Goal: Find specific page/section: Find specific page/section

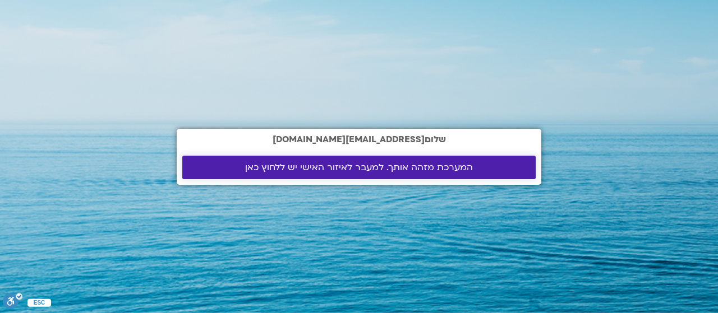
click at [500, 161] on link "המערכת מזהה אותך. למעבר לאיזור האישי יש ללחוץ כאן" at bounding box center [358, 168] width 353 height 24
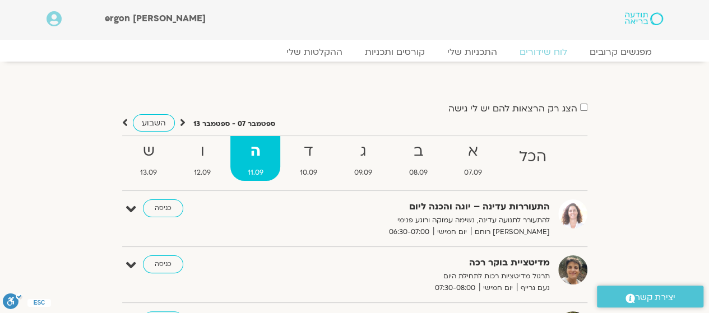
drag, startPoint x: 462, startPoint y: 234, endPoint x: 462, endPoint y: 246, distance: 12.3
click at [462, 246] on div "התעוררות עדינה – יוגה והכנה ליום להתעורר לתנועה עדינה, נשימה עמוקה ורוגע פנימי …" at bounding box center [354, 224] width 465 height 48
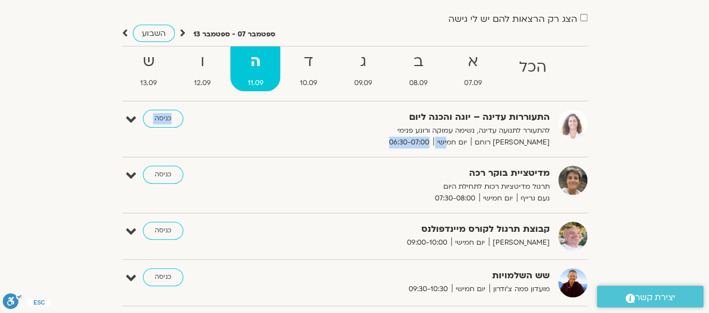
scroll to position [224, 0]
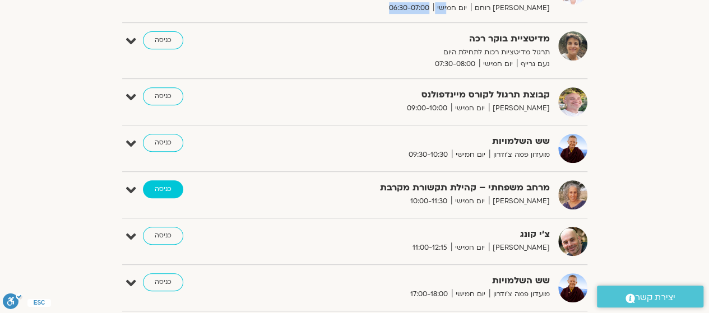
click at [171, 189] on link "כניסה" at bounding box center [163, 190] width 40 height 18
